Goal: Transaction & Acquisition: Purchase product/service

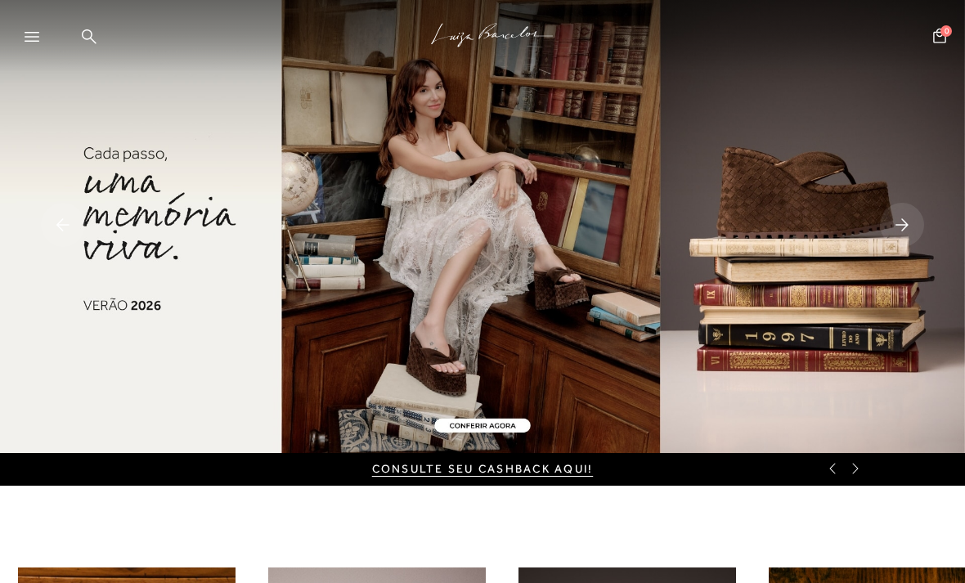
click at [506, 419] on img at bounding box center [482, 226] width 965 height 453
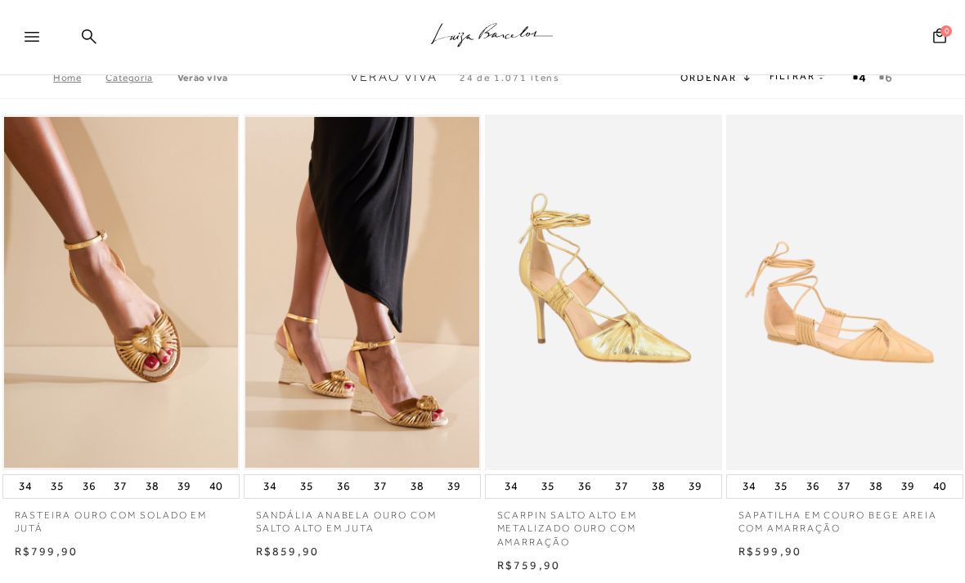
click at [344, 370] on img at bounding box center [363, 293] width 236 height 356
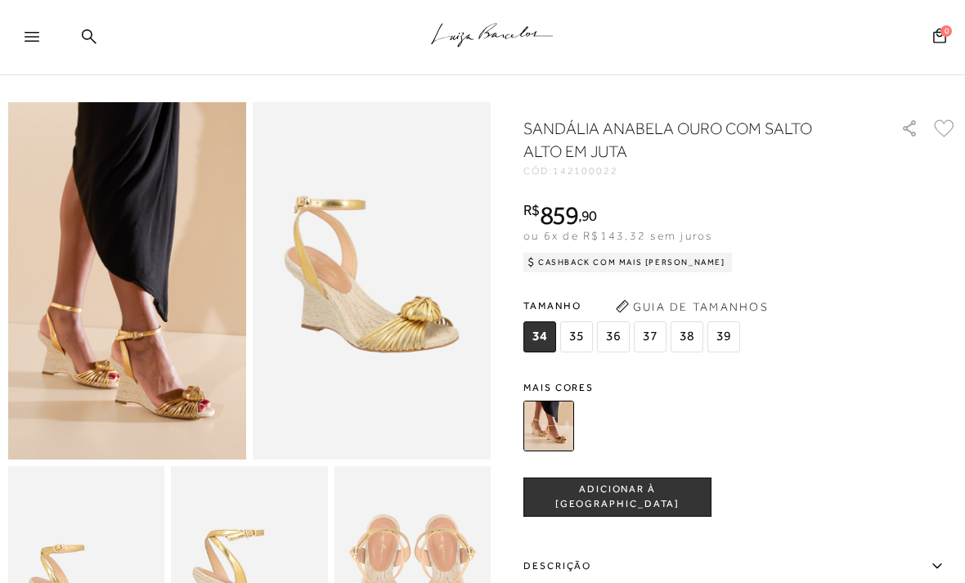
scroll to position [32, 0]
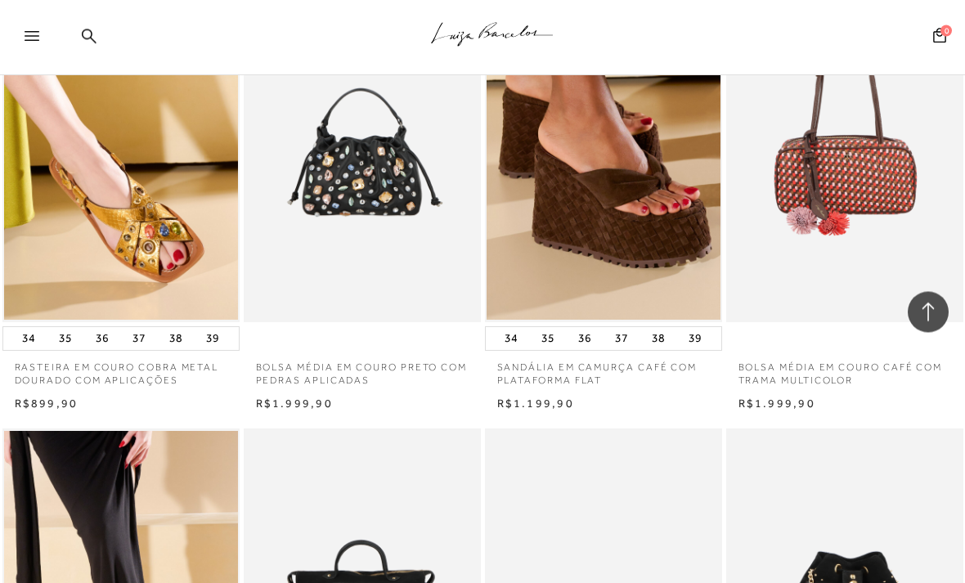
scroll to position [4419, 0]
click at [167, 182] on img at bounding box center [122, 144] width 236 height 356
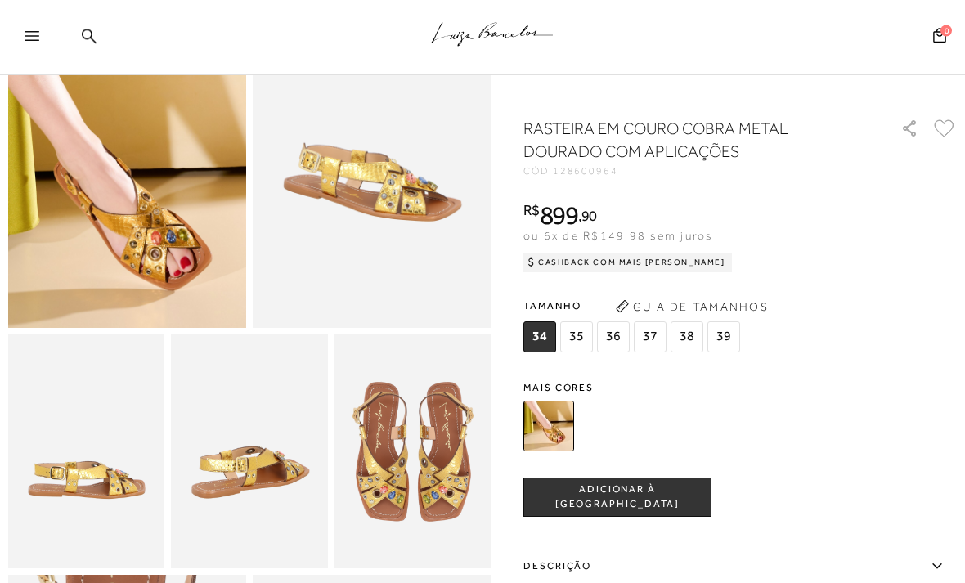
scroll to position [170, 0]
click at [387, 476] on img at bounding box center [413, 452] width 156 height 235
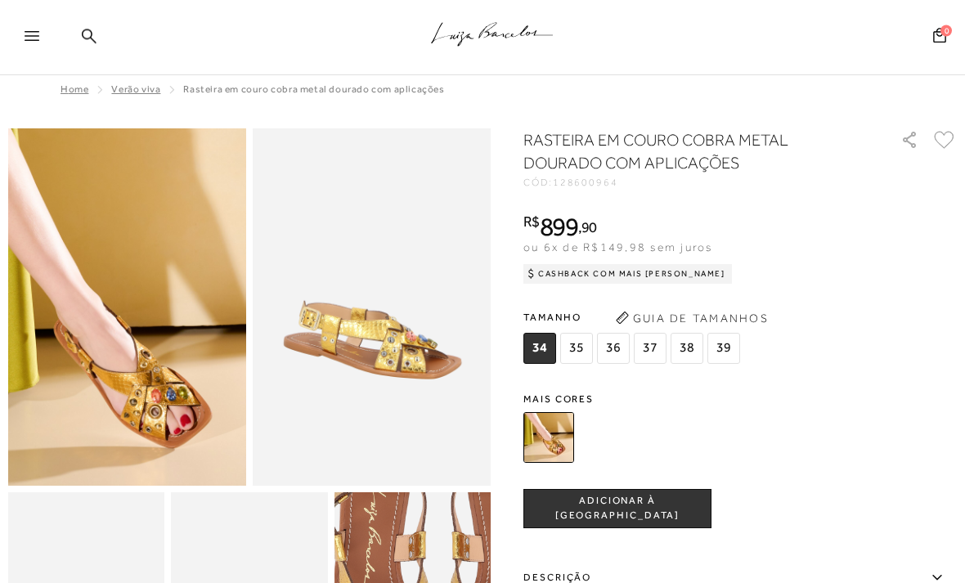
scroll to position [0, 0]
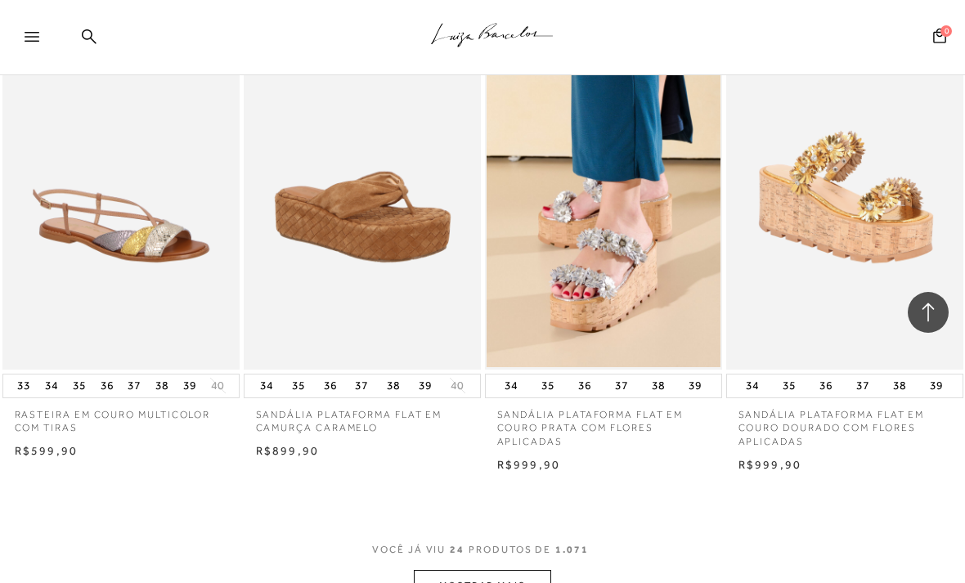
scroll to position [2475, 0]
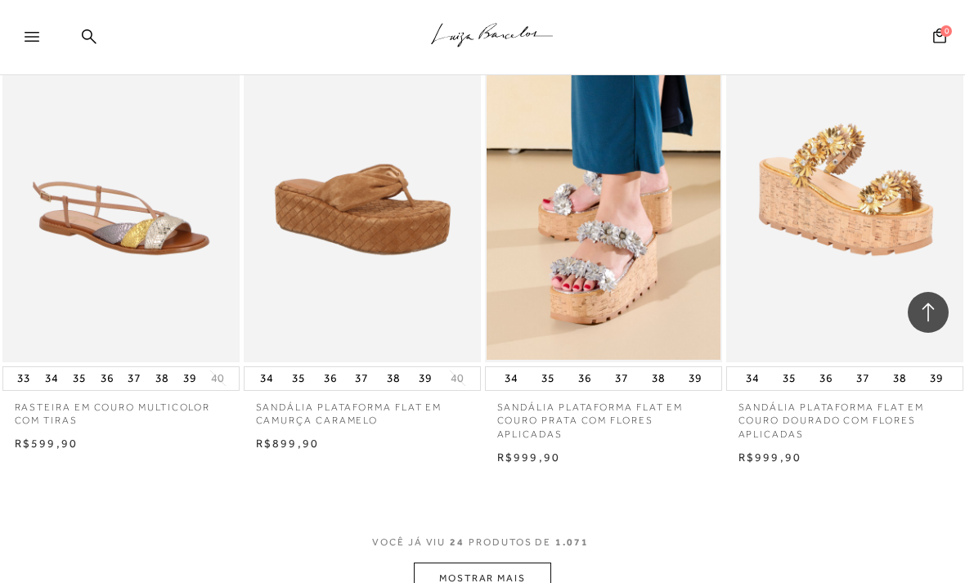
click at [518, 563] on button "MOSTRAR MAIS" at bounding box center [482, 579] width 137 height 32
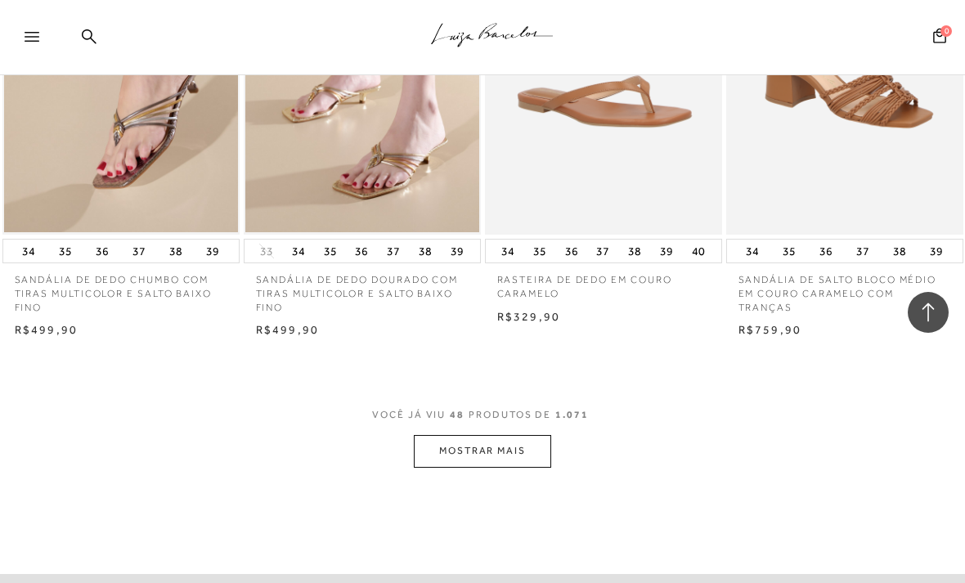
scroll to position [5433, 0]
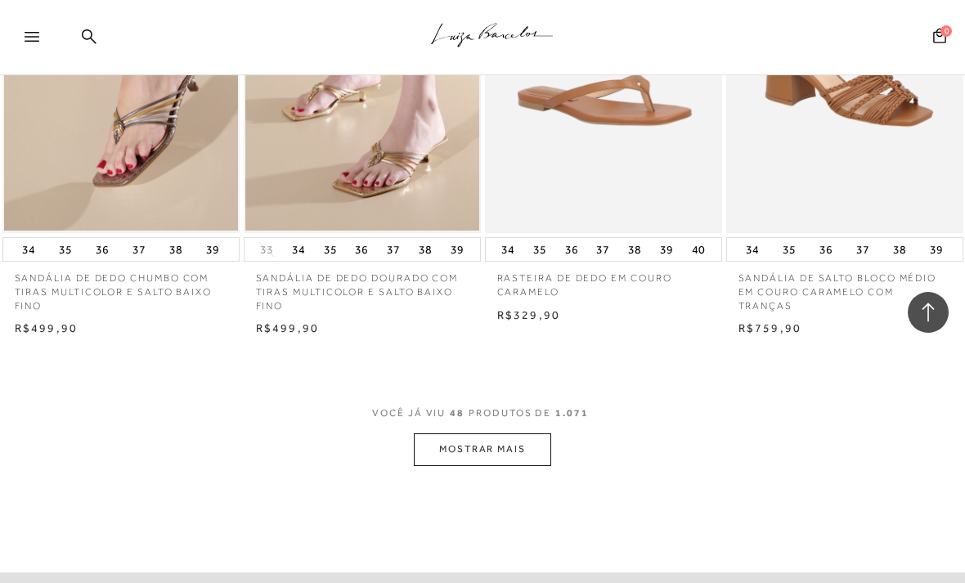
click at [444, 434] on button "MOSTRAR MAIS" at bounding box center [482, 450] width 137 height 32
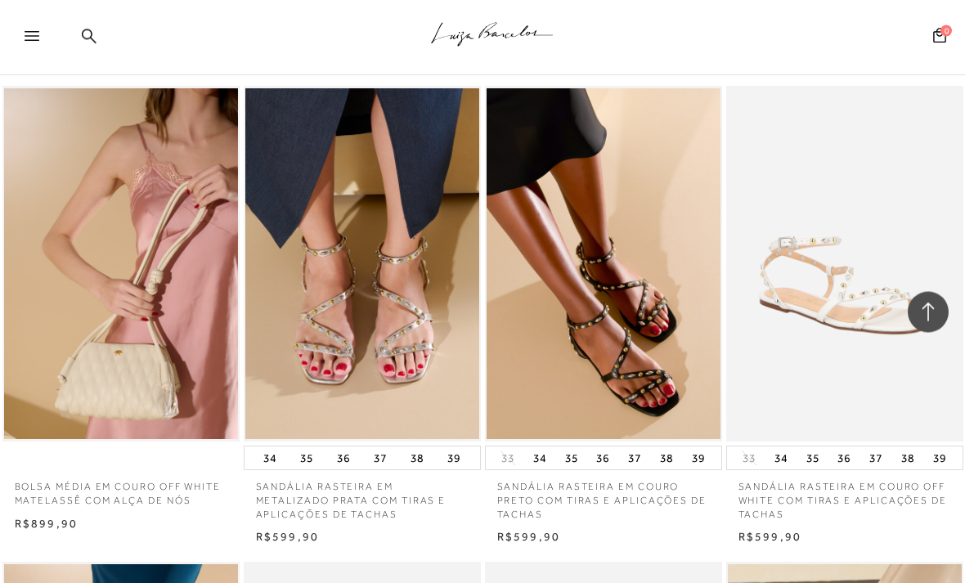
scroll to position [6177, 0]
click at [657, 313] on img at bounding box center [605, 264] width 236 height 356
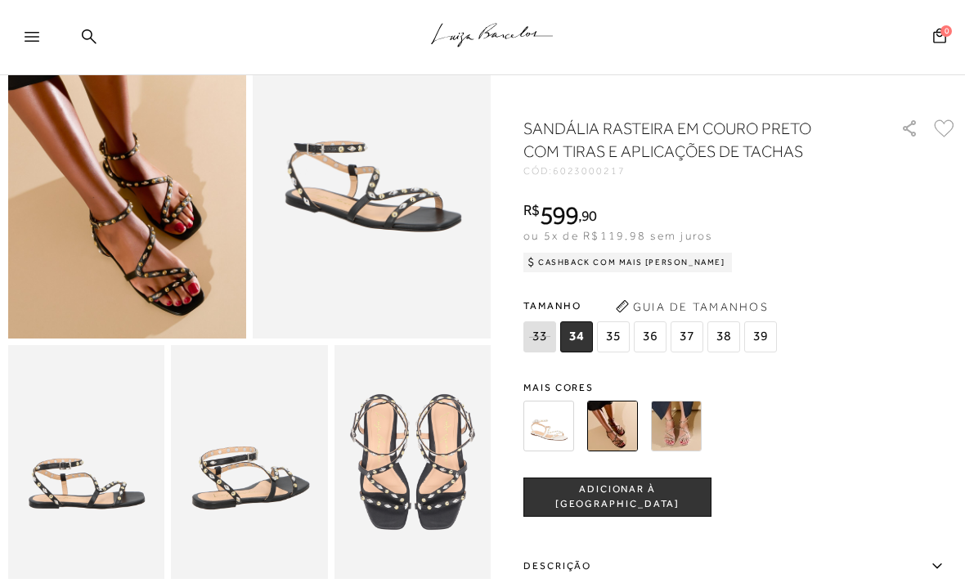
scroll to position [157, 0]
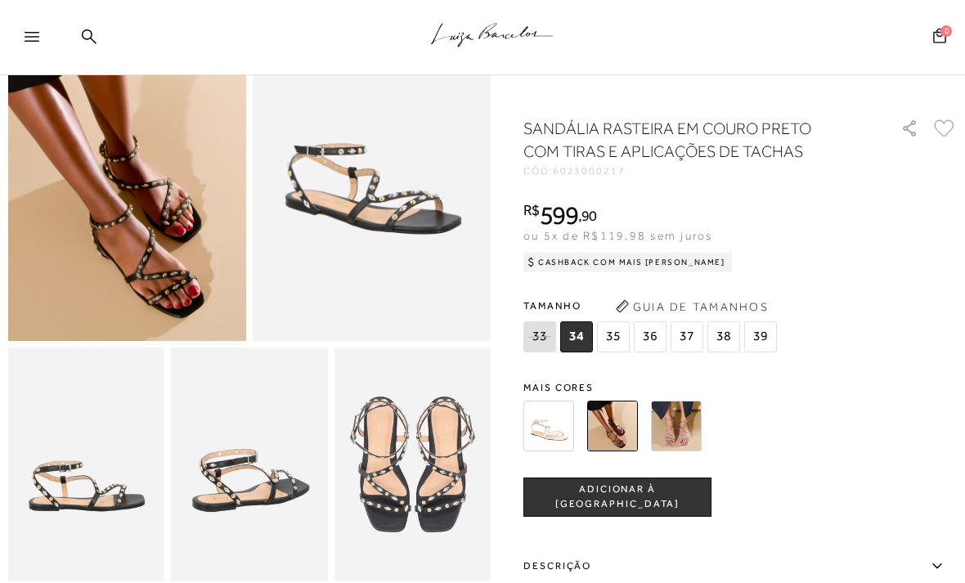
click at [614, 433] on img at bounding box center [612, 426] width 51 height 51
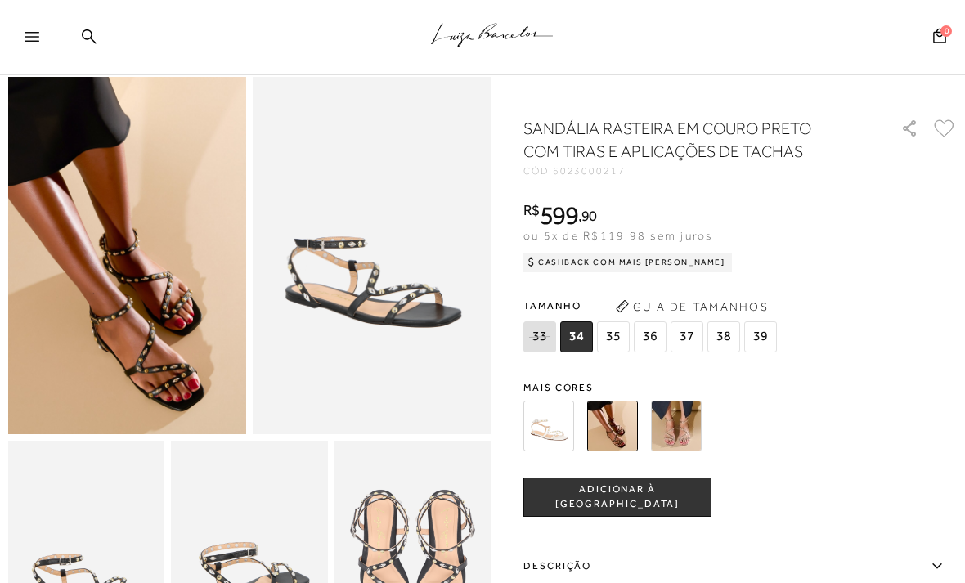
scroll to position [0, 0]
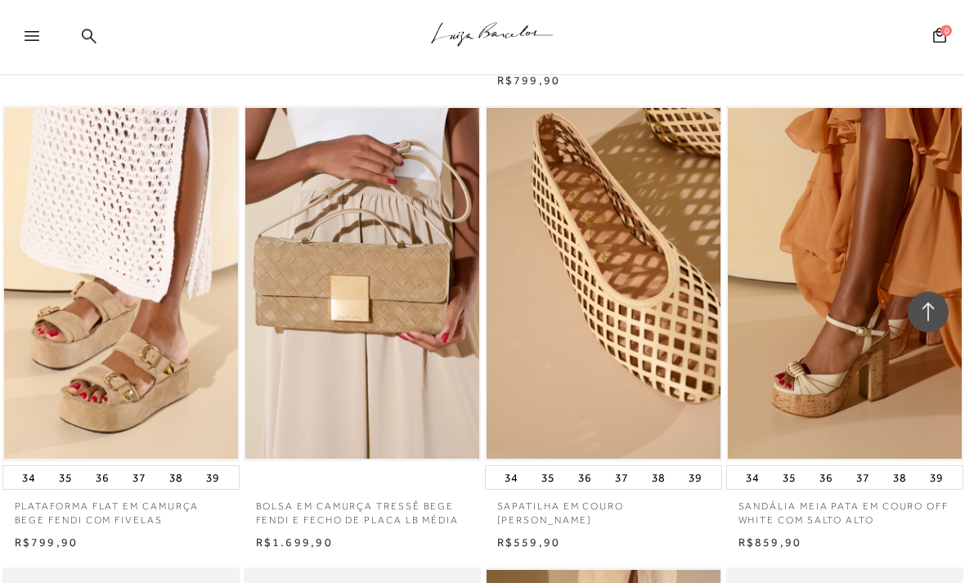
scroll to position [7569, 0]
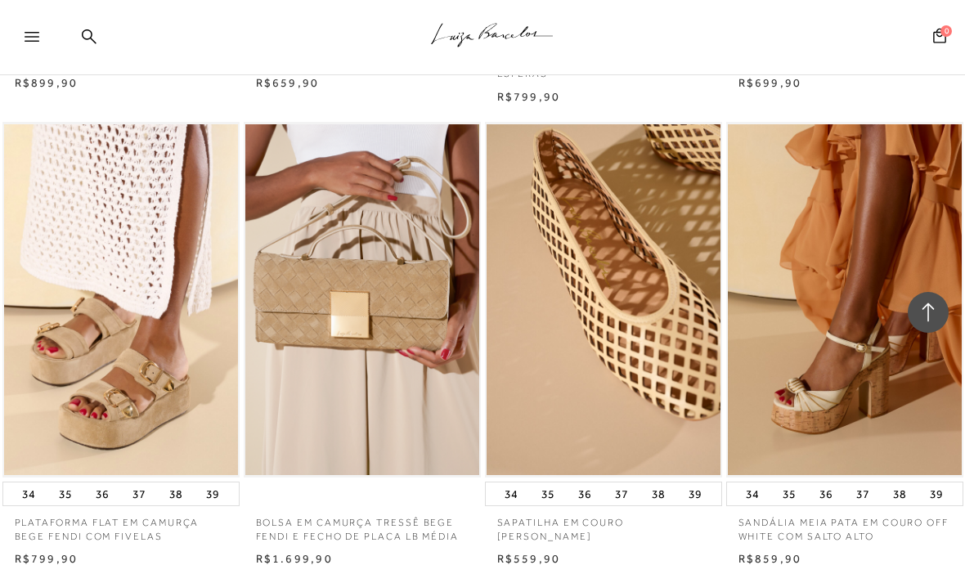
click at [645, 367] on img at bounding box center [605, 300] width 236 height 356
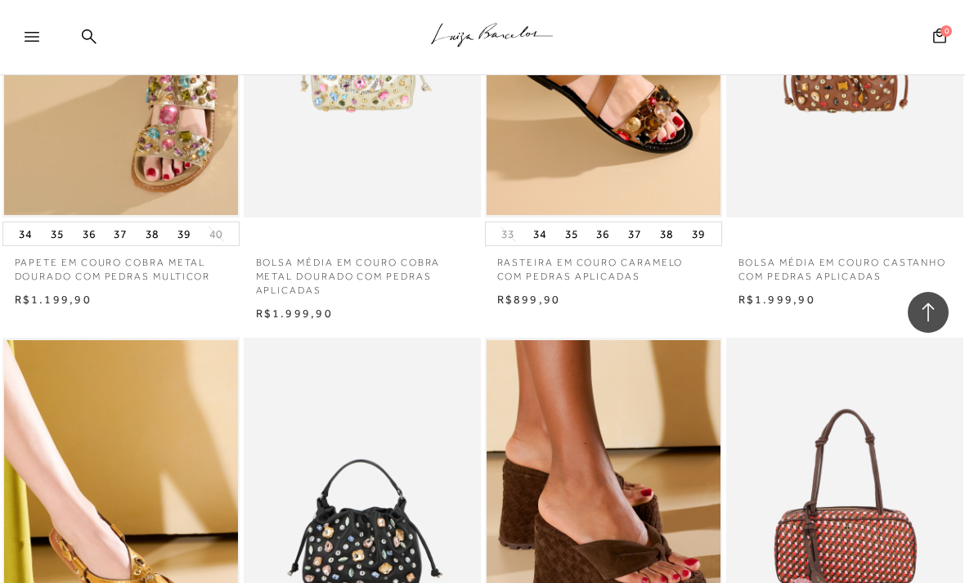
scroll to position [1190, 0]
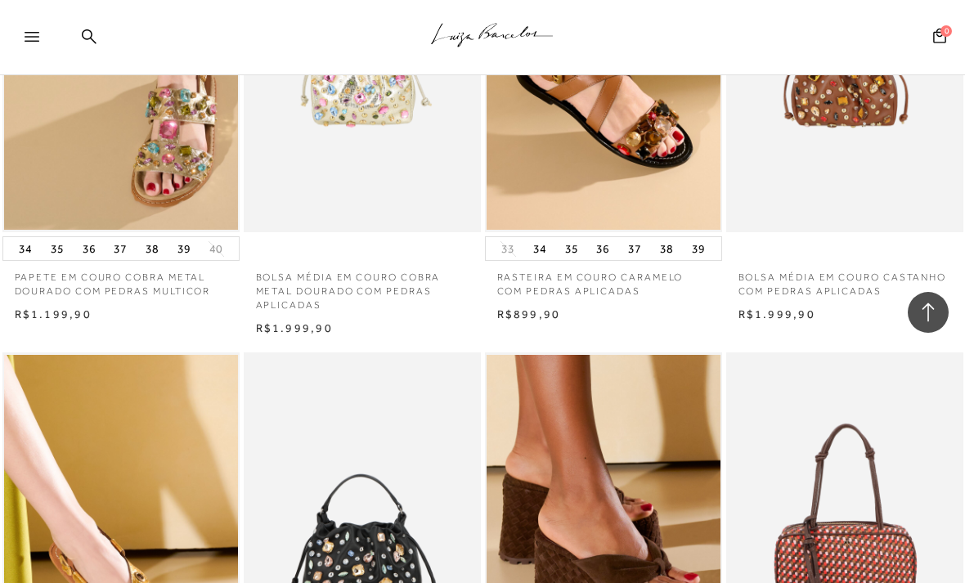
click at [594, 280] on p "RASTEIRA EM COURO CARAMELO COM PEDRAS APLICADAS" at bounding box center [603, 280] width 237 height 38
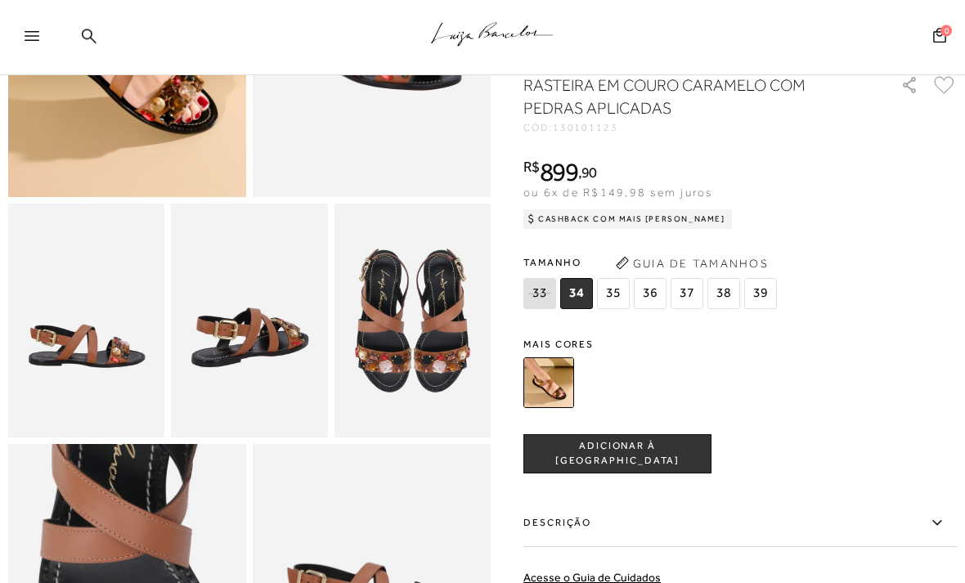
scroll to position [304, 0]
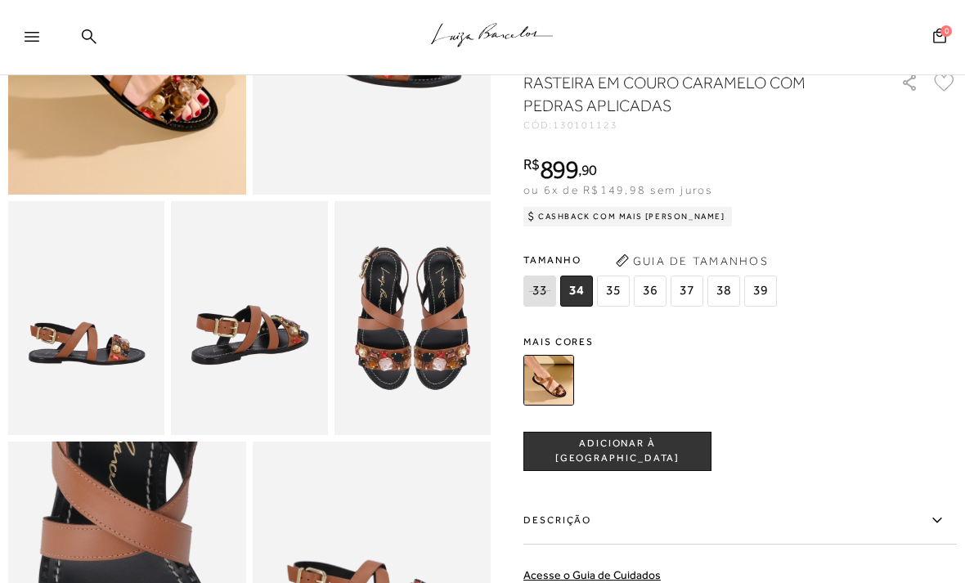
click at [451, 371] on img at bounding box center [413, 318] width 156 height 235
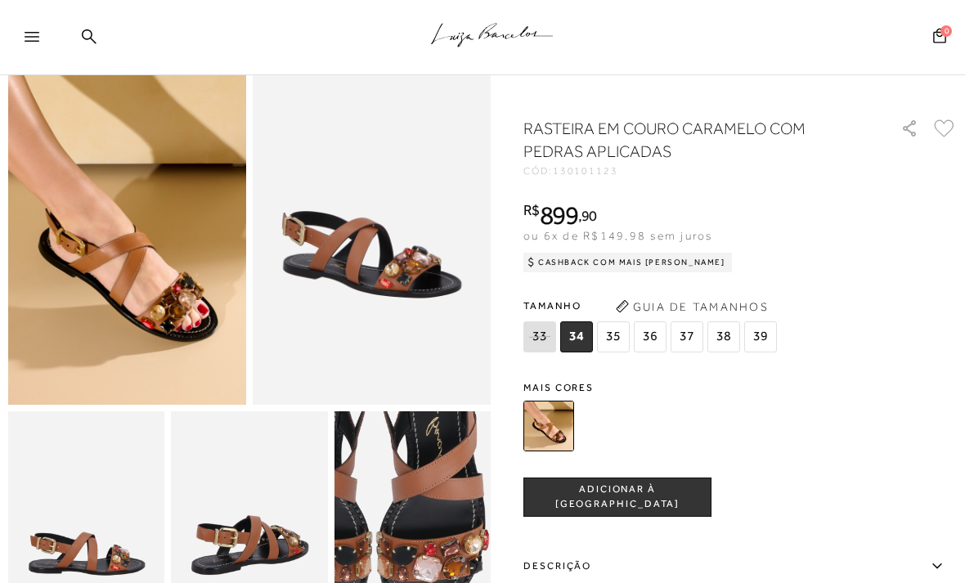
scroll to position [92, 0]
